Goal: Task Accomplishment & Management: Manage account settings

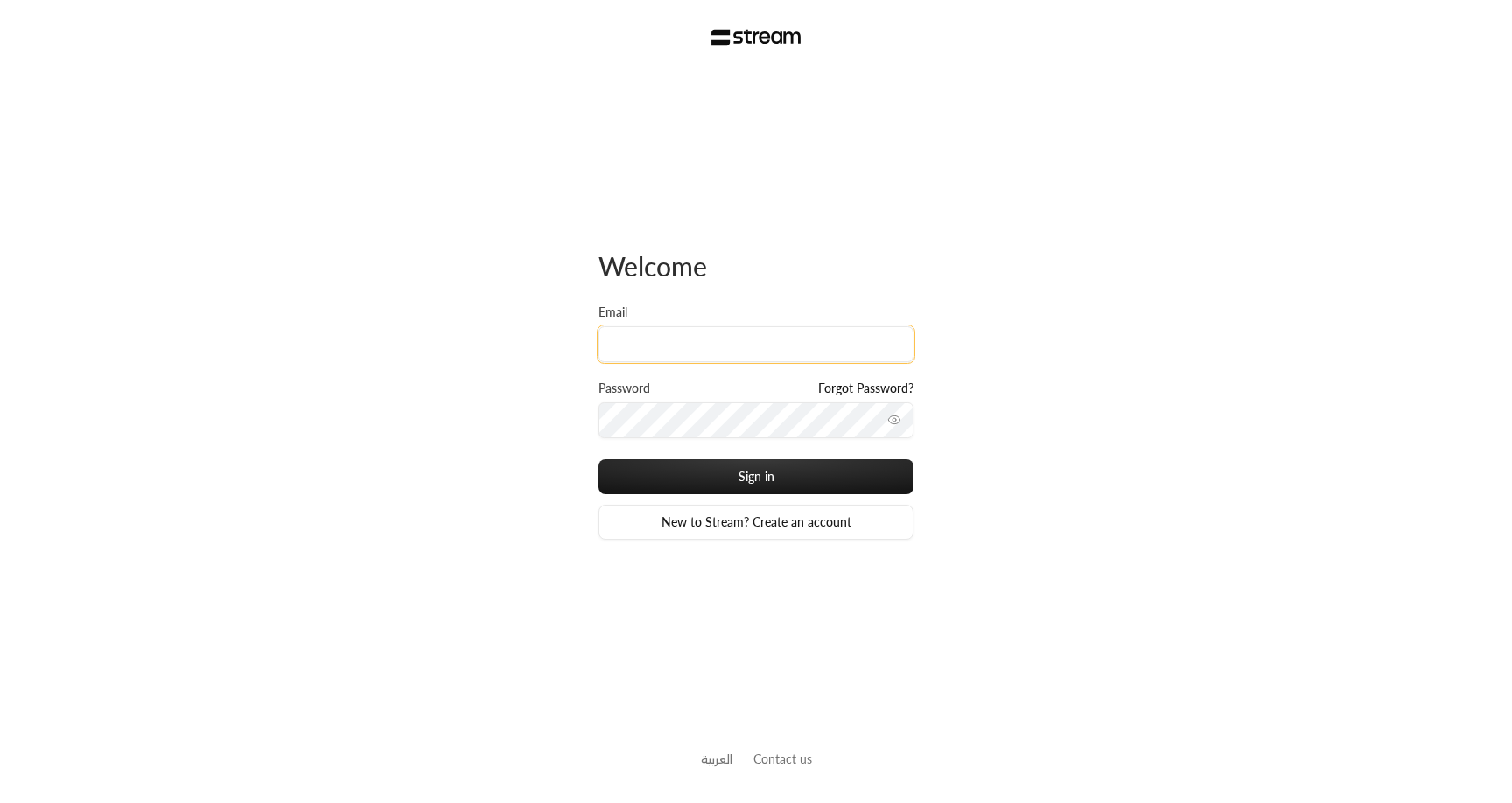
click at [734, 344] on input "Email" at bounding box center [755, 345] width 315 height 35
type input "[EMAIL_ADDRESS][DOMAIN_NAME]"
click at [598, 459] on button "Sign in" at bounding box center [755, 476] width 315 height 35
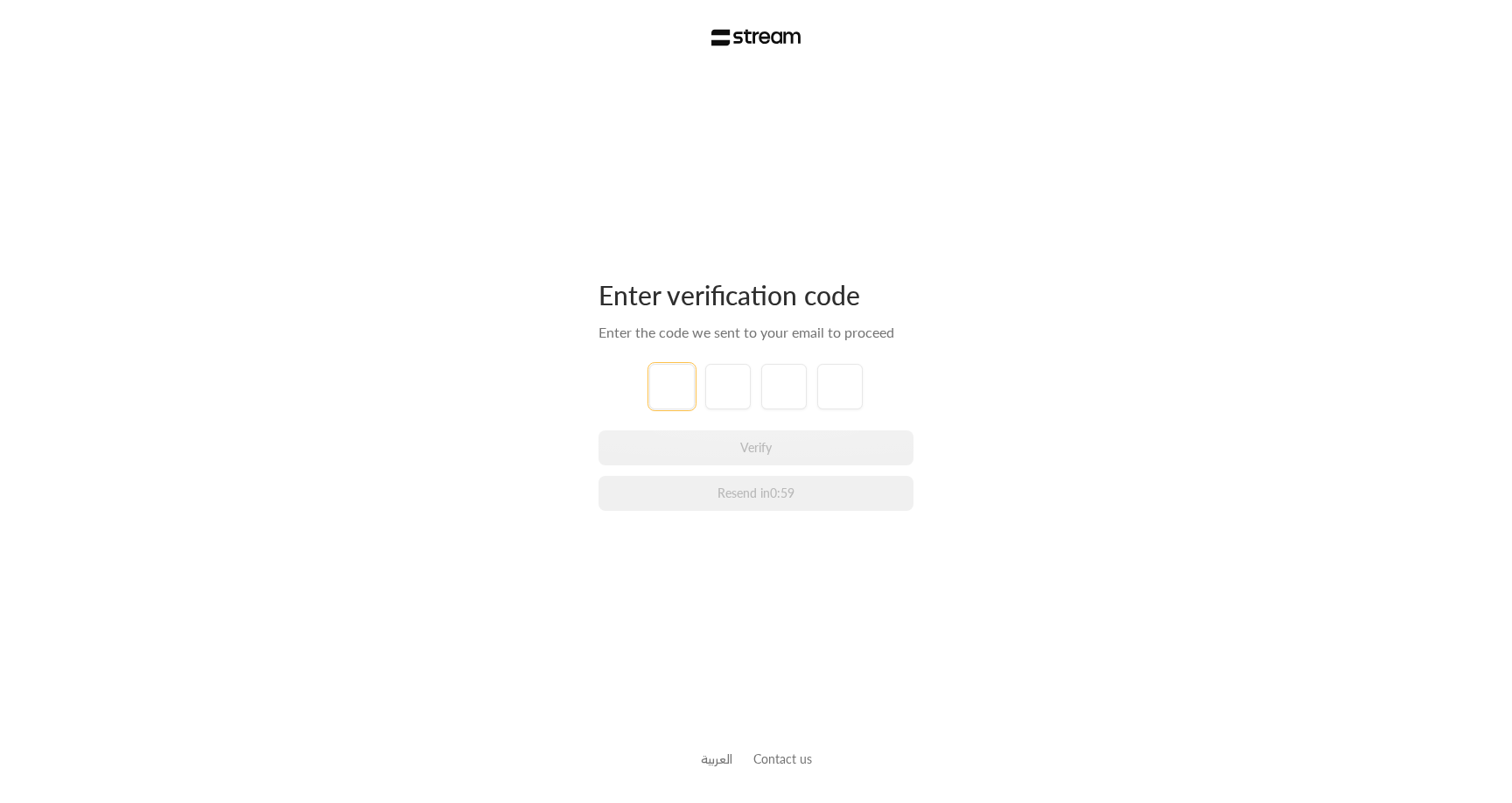
type input "1"
type input "2"
type input "3"
type input "4"
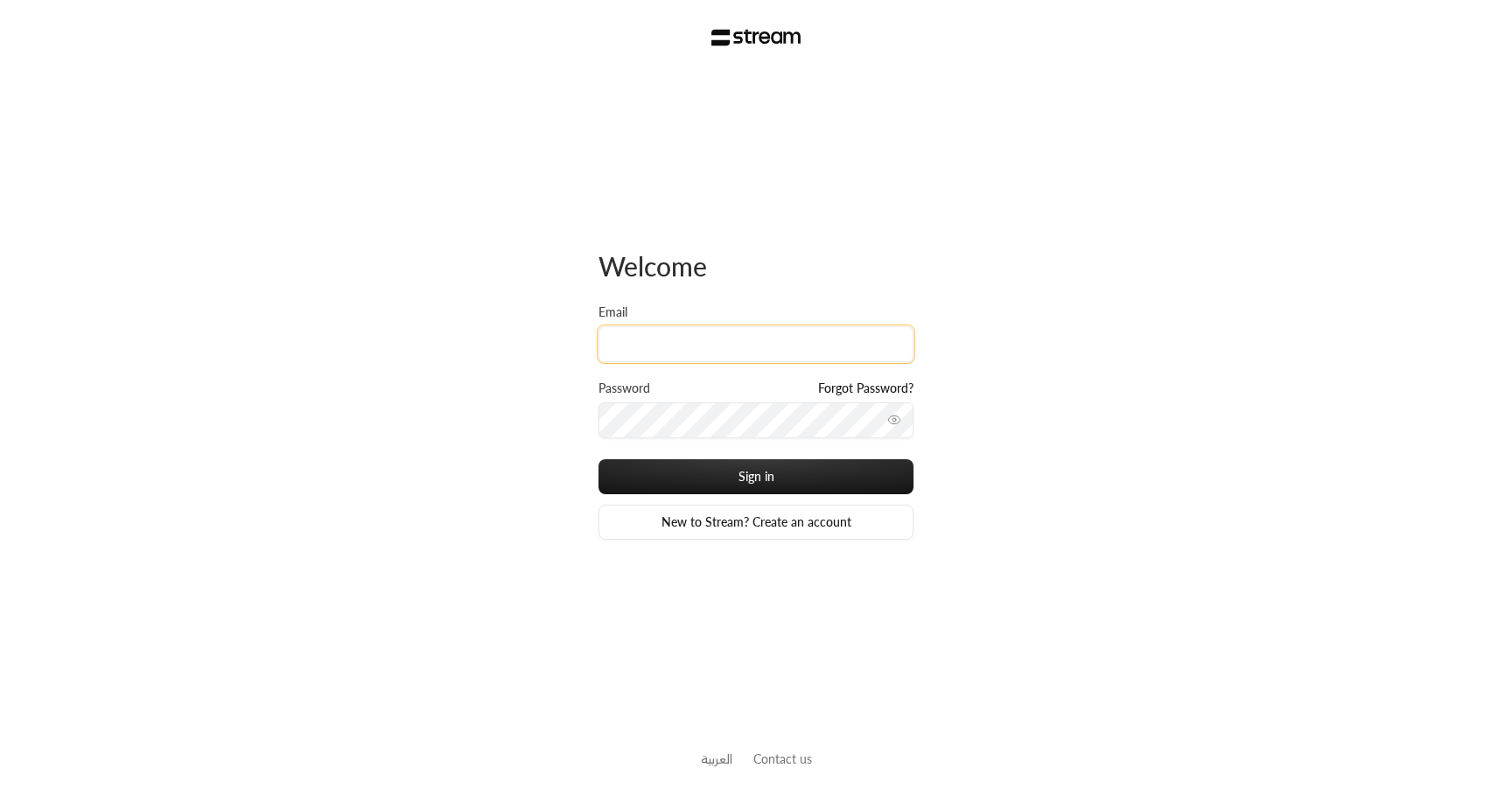
click at [716, 351] on input "Email" at bounding box center [755, 345] width 315 height 35
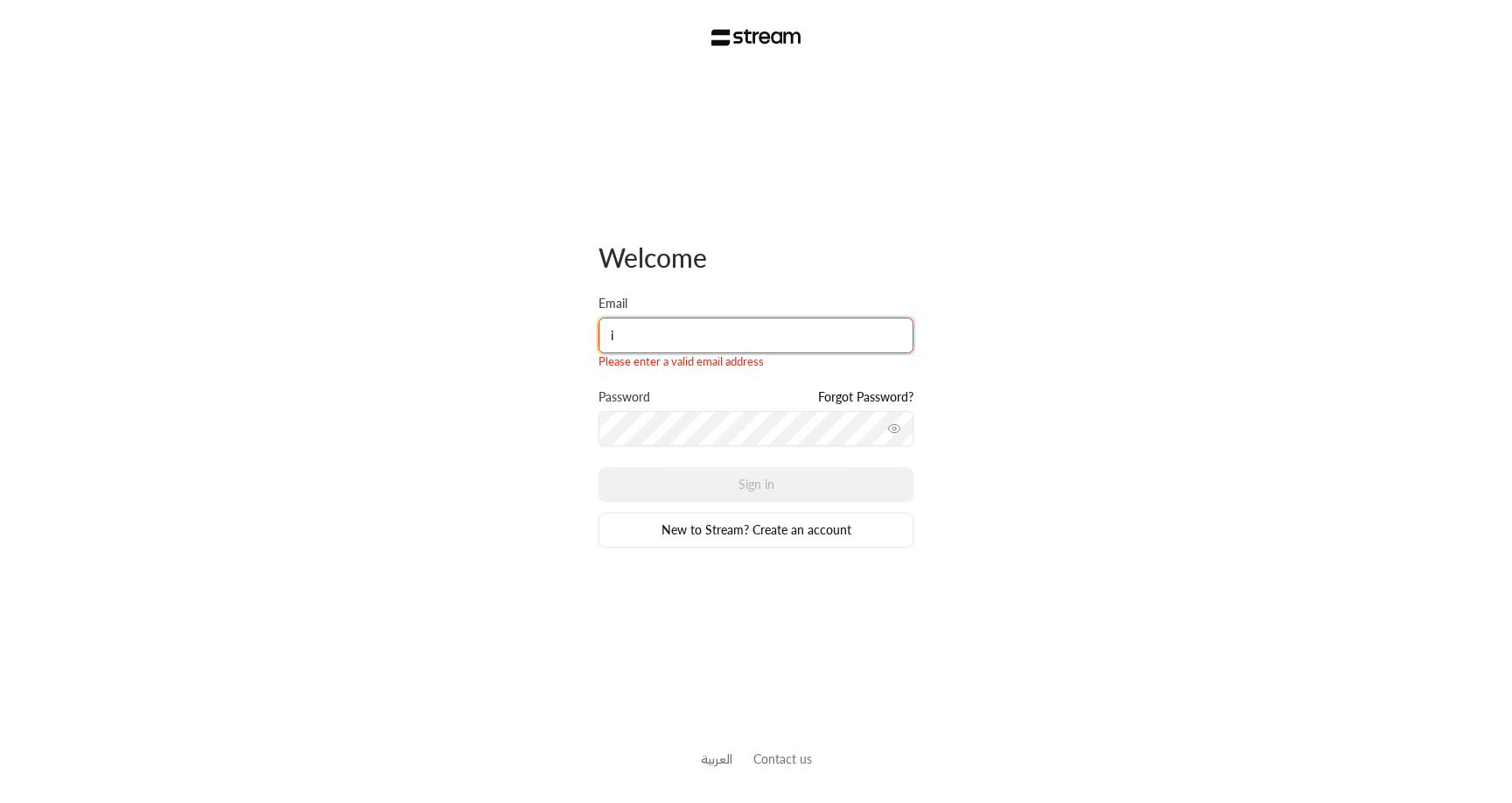
type input "[EMAIL_ADDRESS][DOMAIN_NAME]"
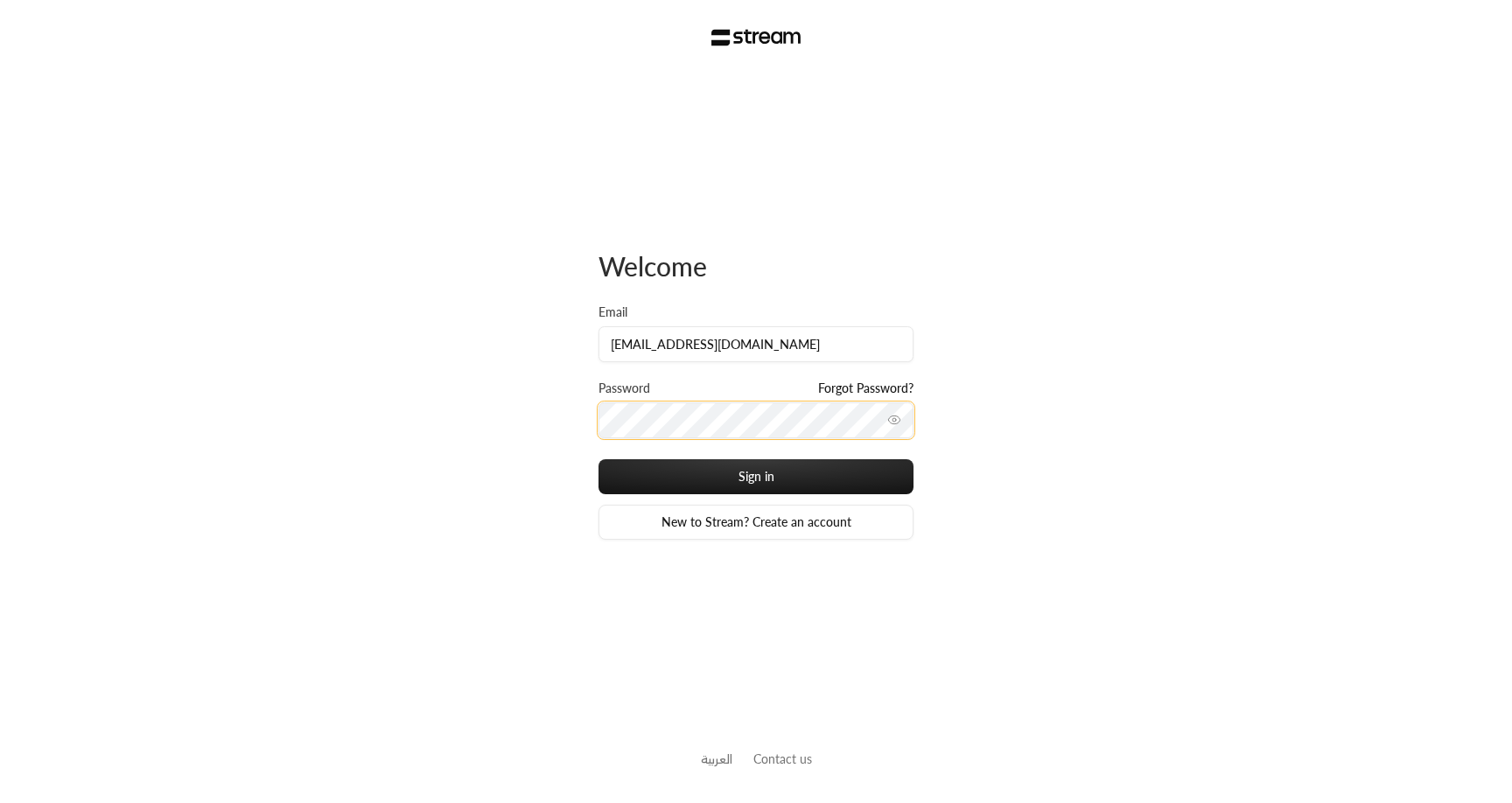
click at [598, 459] on button "Sign in" at bounding box center [755, 476] width 315 height 35
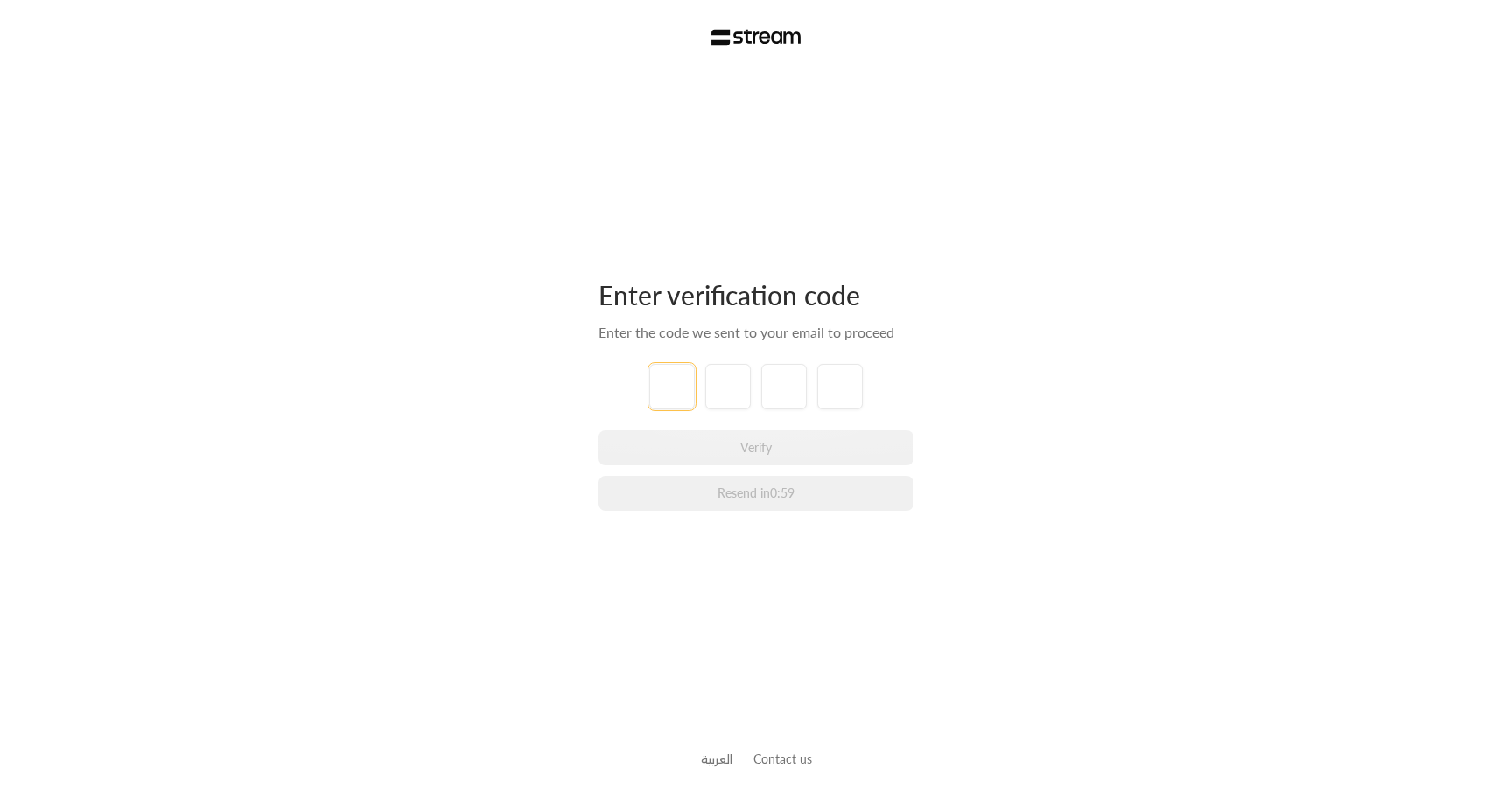
type input "1"
type input "2"
type input "3"
type input "4"
